Goal: Information Seeking & Learning: Learn about a topic

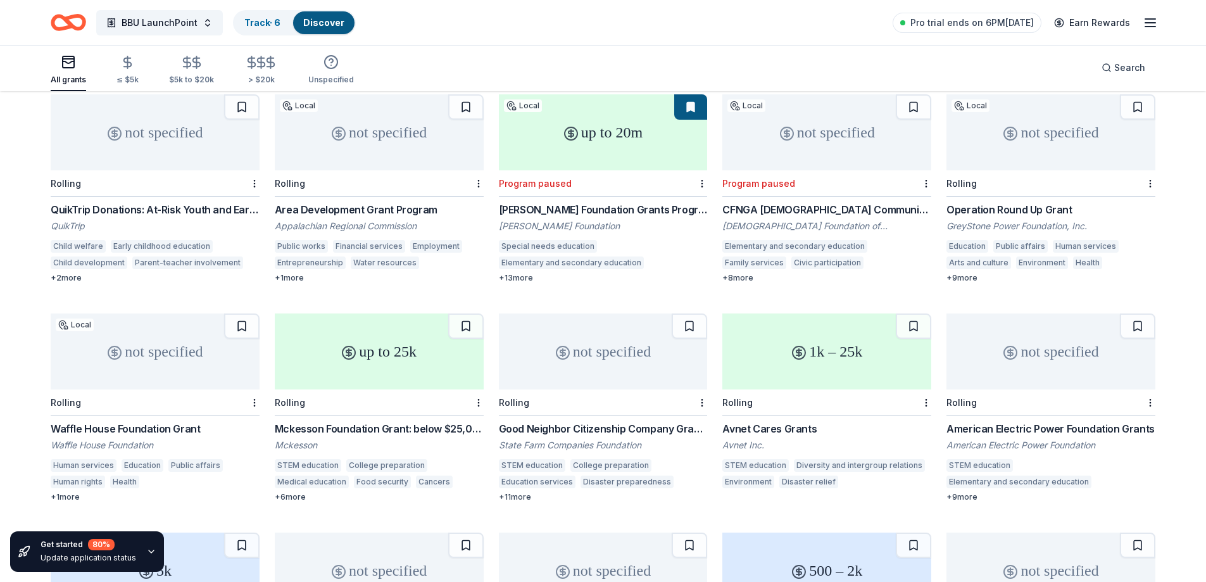
scroll to position [380, 0]
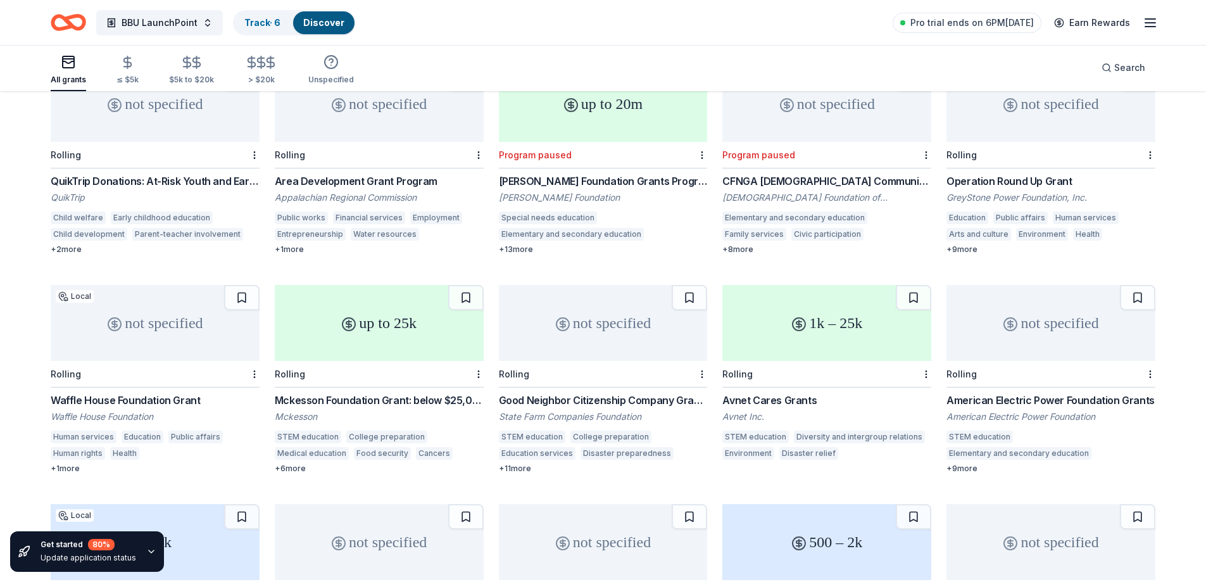
click at [321, 393] on div "Mckesson Foundation Grant: below $25,000" at bounding box center [379, 400] width 209 height 15
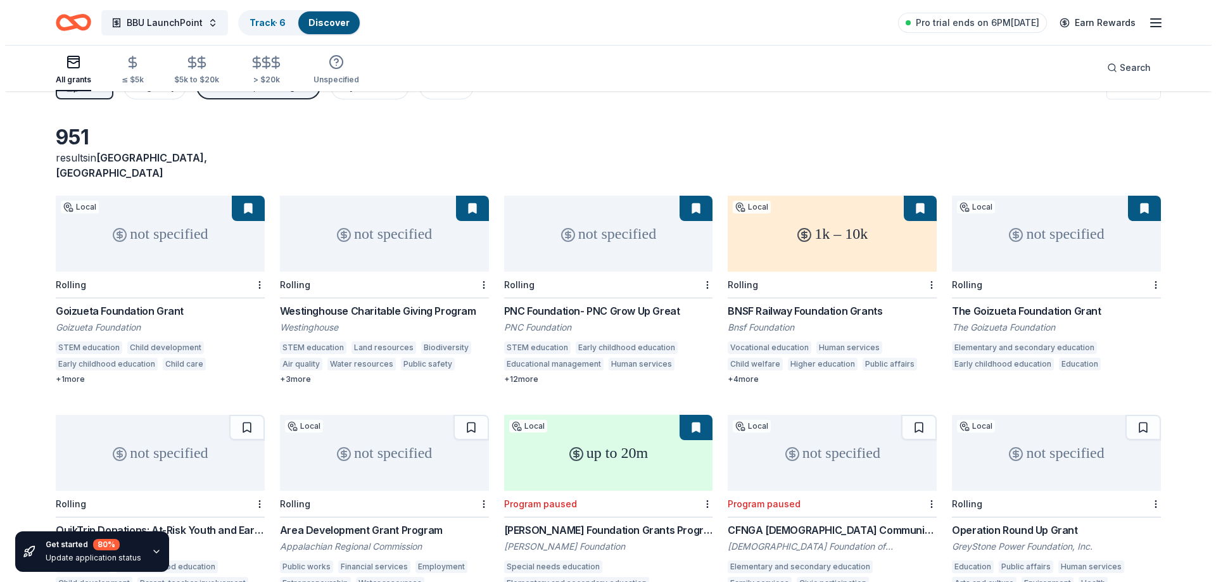
scroll to position [0, 0]
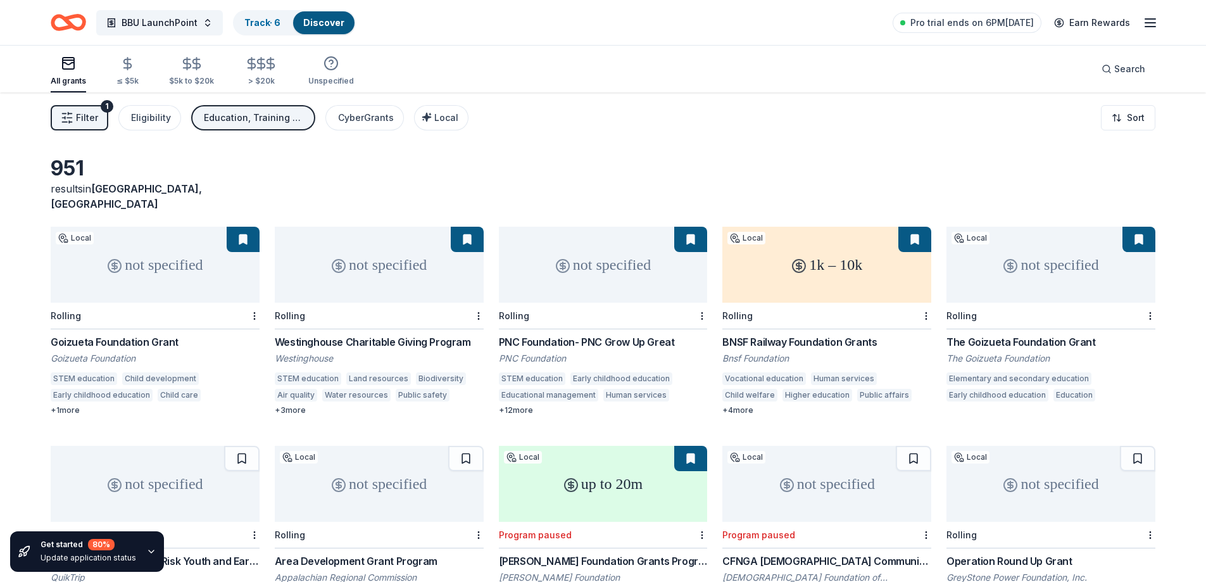
click at [76, 117] on span "Filter" at bounding box center [87, 117] width 22 height 15
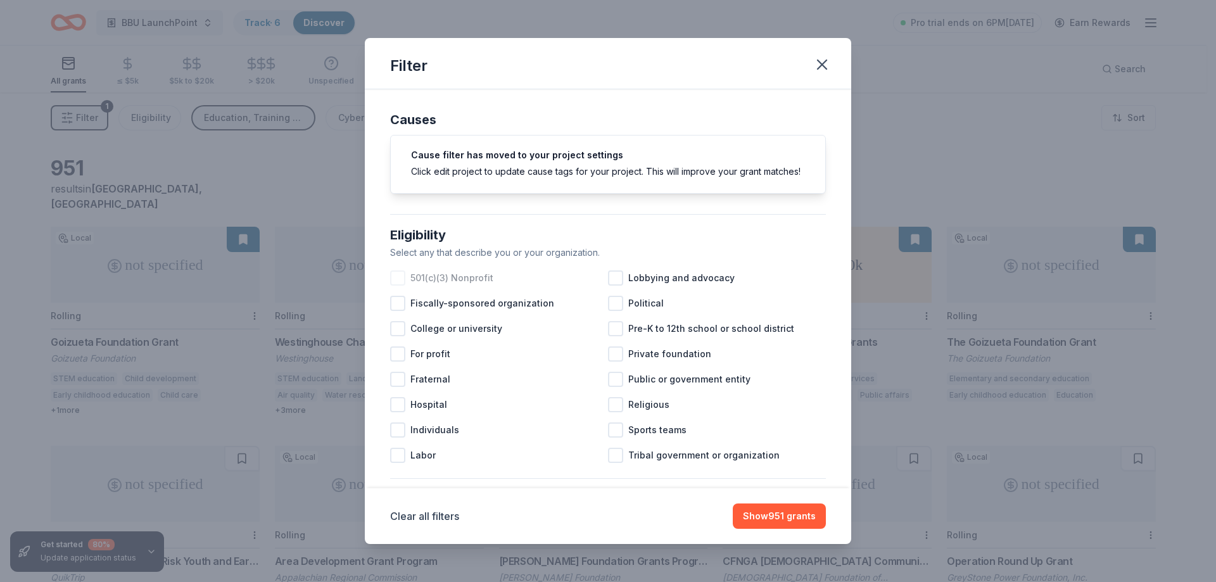
click at [393, 286] on div at bounding box center [397, 277] width 15 height 15
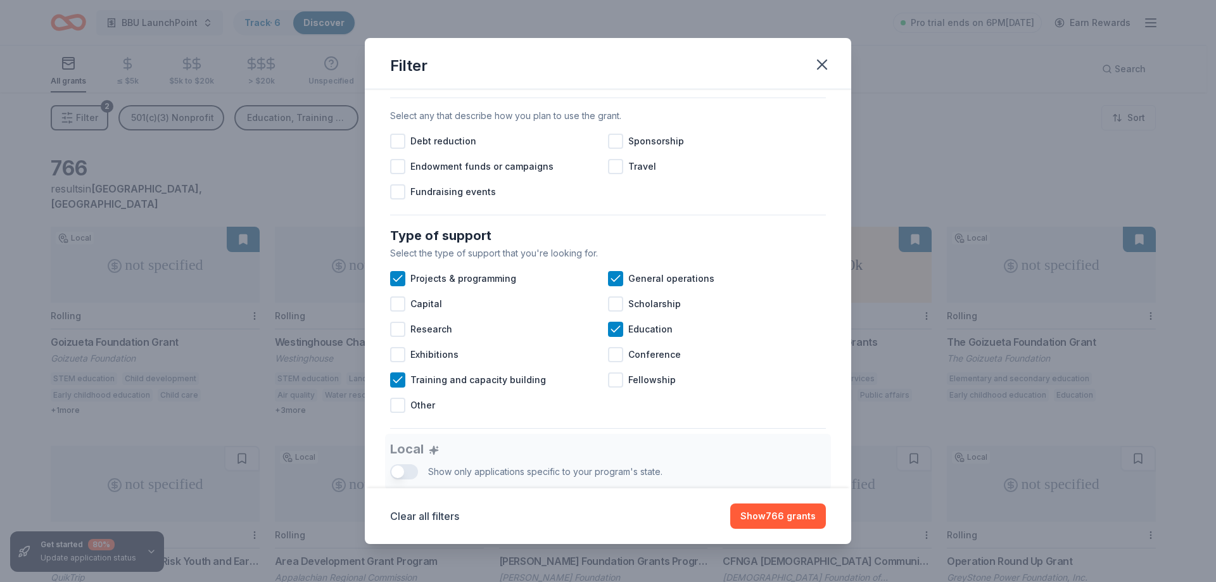
scroll to position [386, 0]
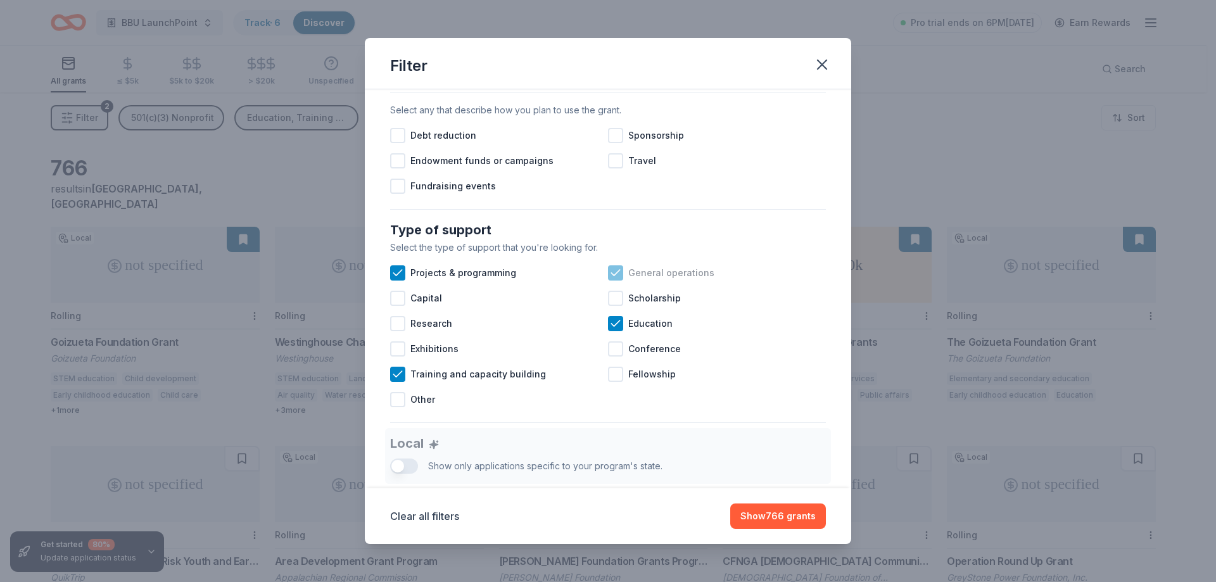
click at [615, 279] on icon at bounding box center [615, 273] width 13 height 13
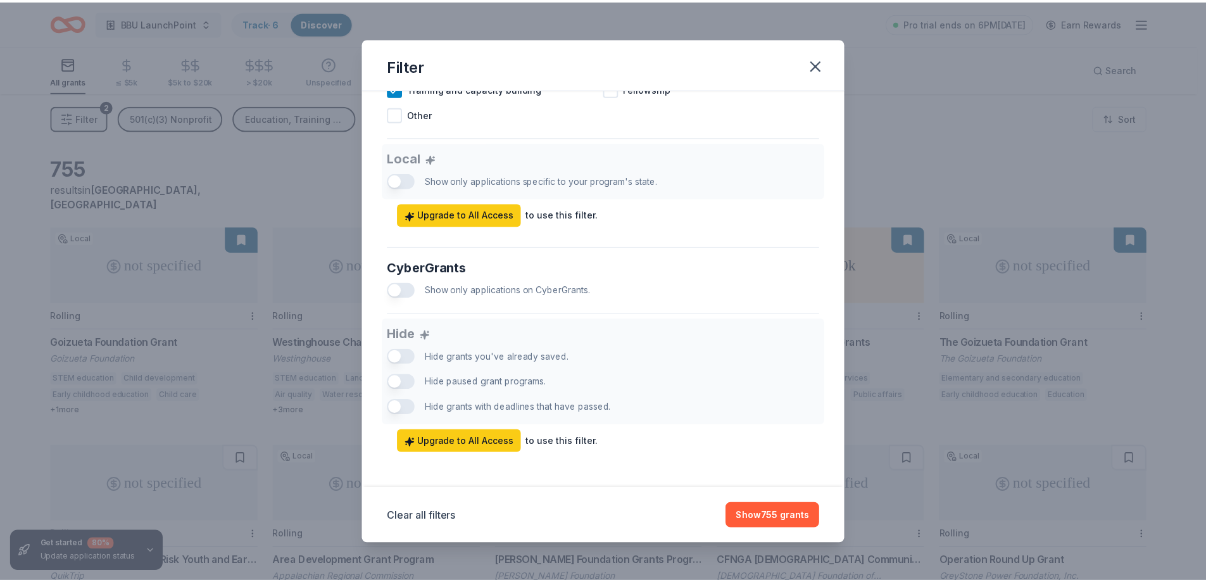
scroll to position [690, 0]
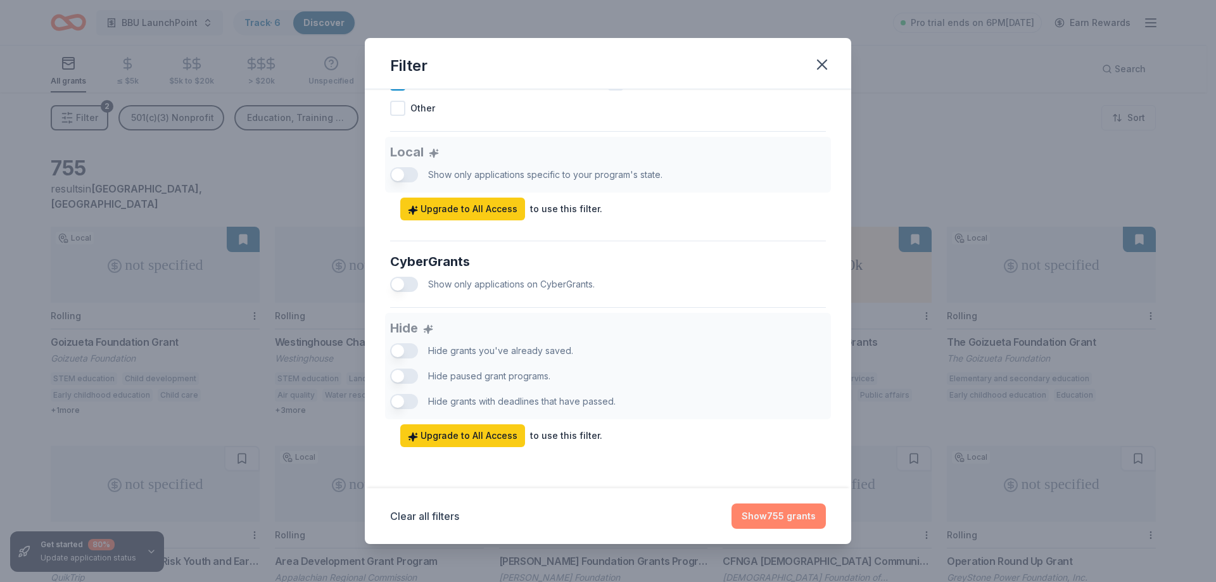
click at [762, 509] on button "Show 755 grants" at bounding box center [778, 515] width 94 height 25
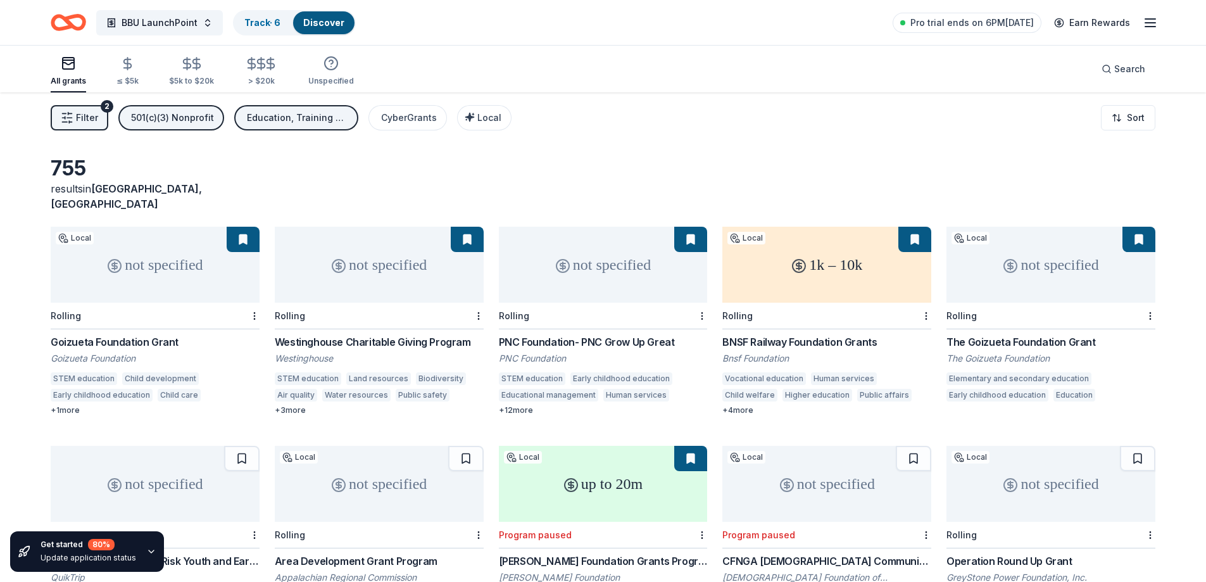
click at [520, 405] on div "+ 12 more" at bounding box center [603, 410] width 209 height 10
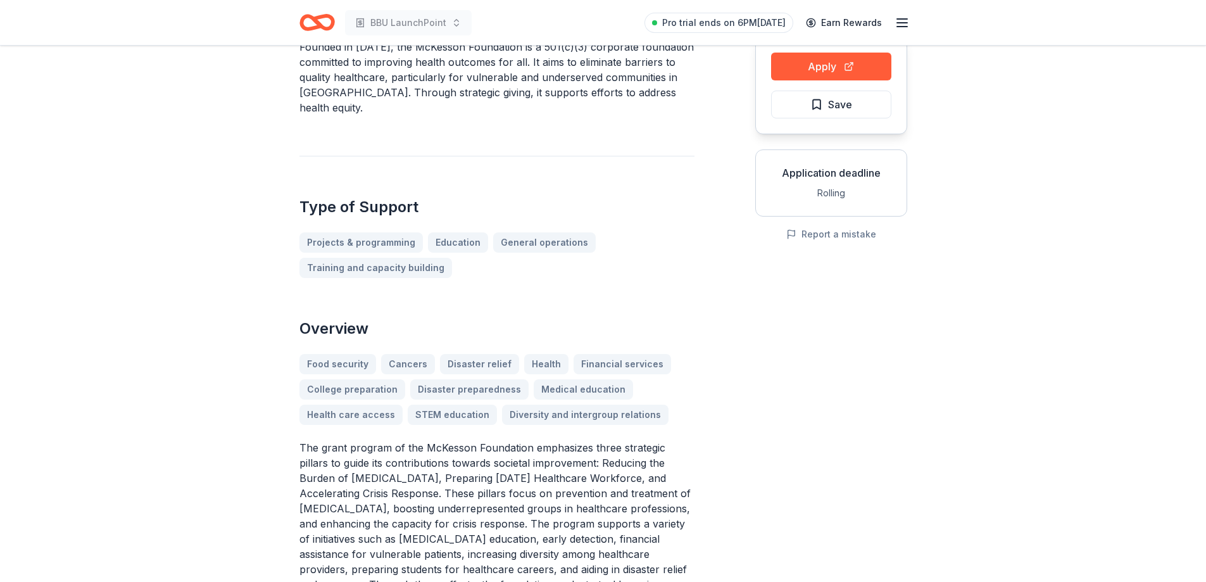
scroll to position [63, 0]
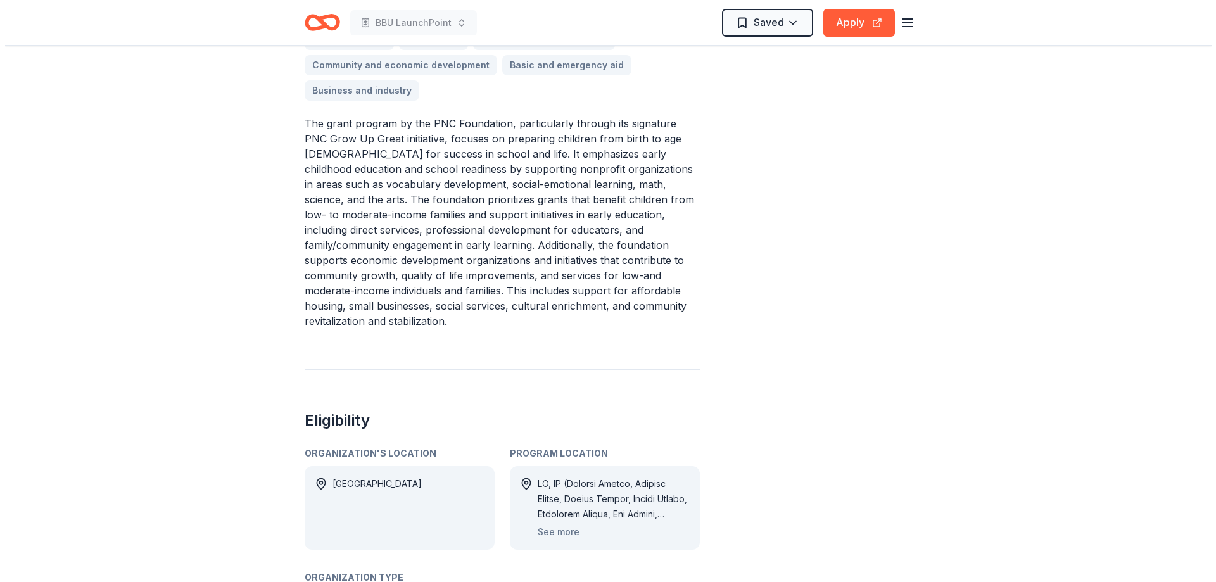
scroll to position [570, 0]
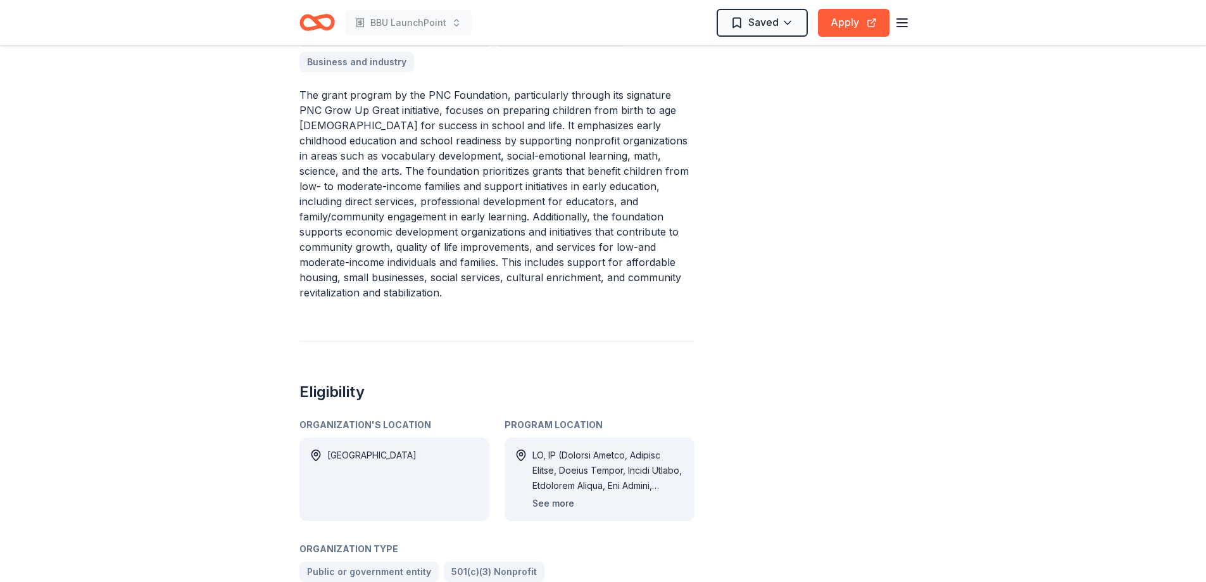
click at [549, 496] on button "See more" at bounding box center [554, 503] width 42 height 15
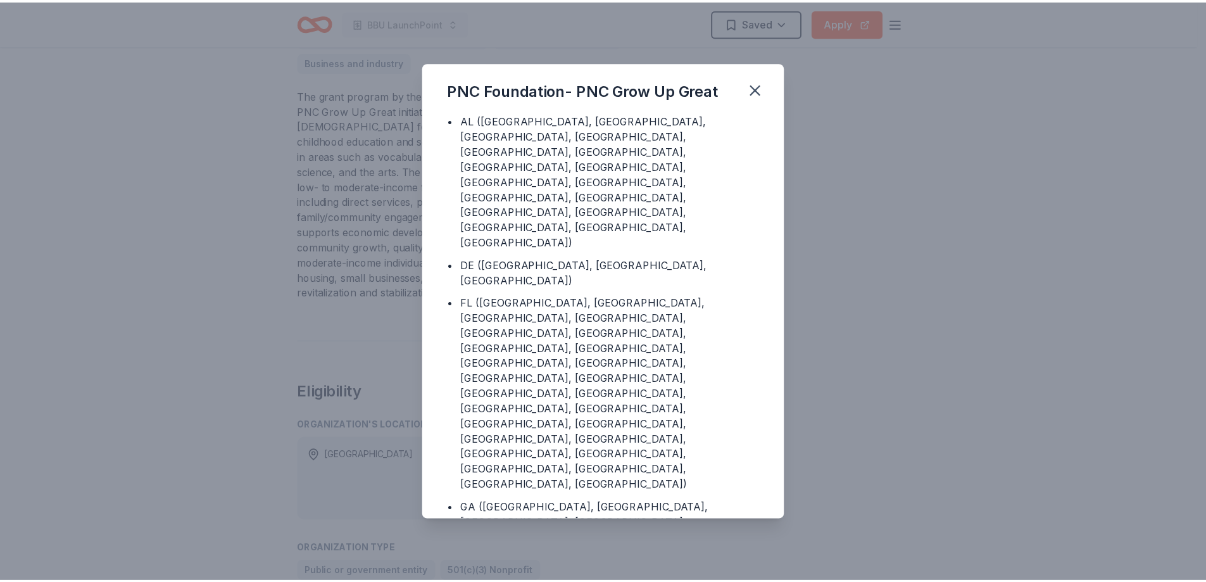
scroll to position [63, 0]
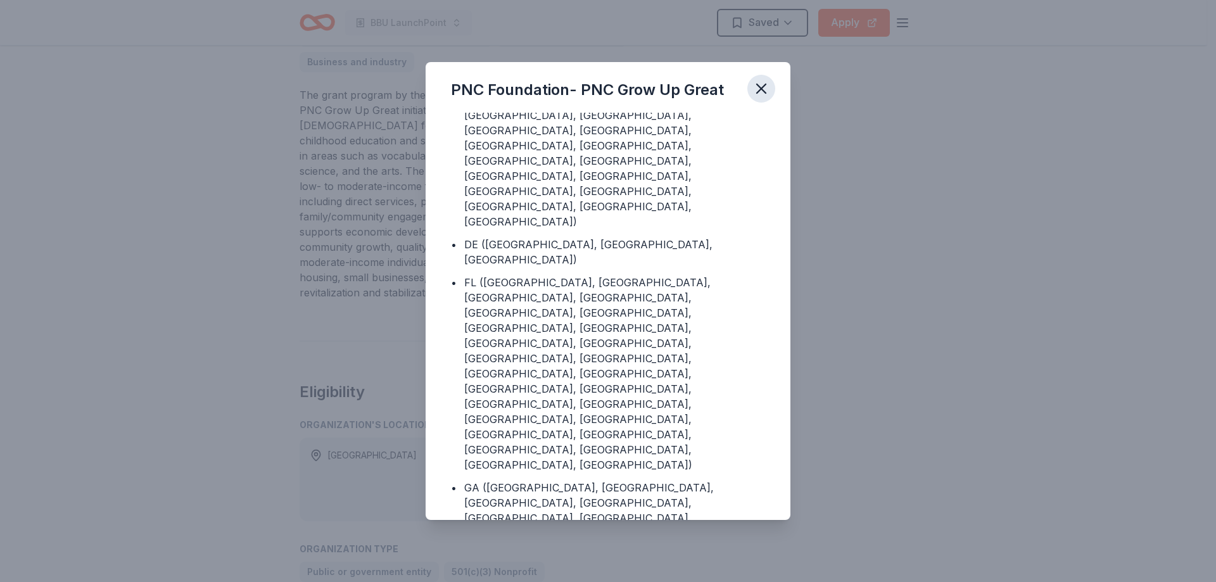
click at [764, 89] on icon "button" at bounding box center [761, 89] width 18 height 18
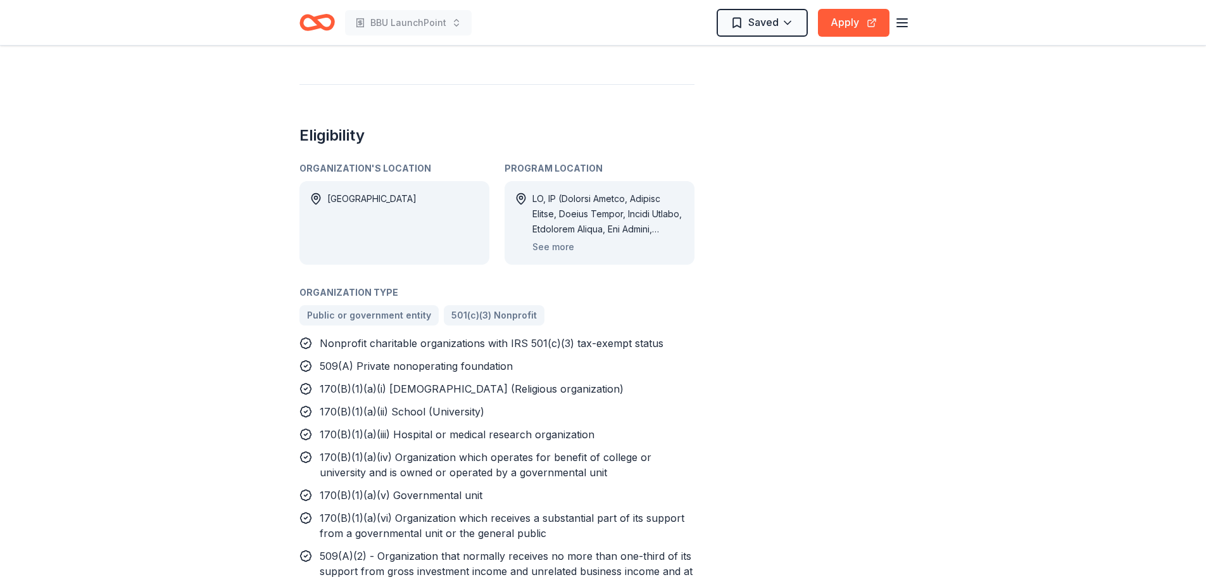
scroll to position [570, 0]
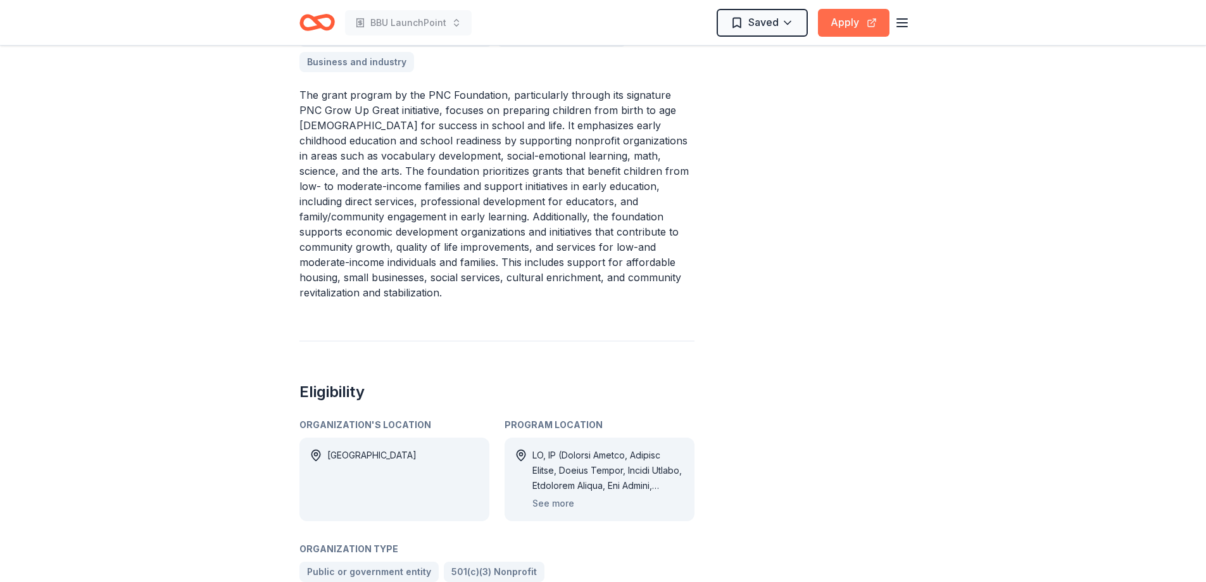
click at [836, 28] on button "Apply" at bounding box center [854, 23] width 72 height 28
